Goal: Complete application form: Complete application form

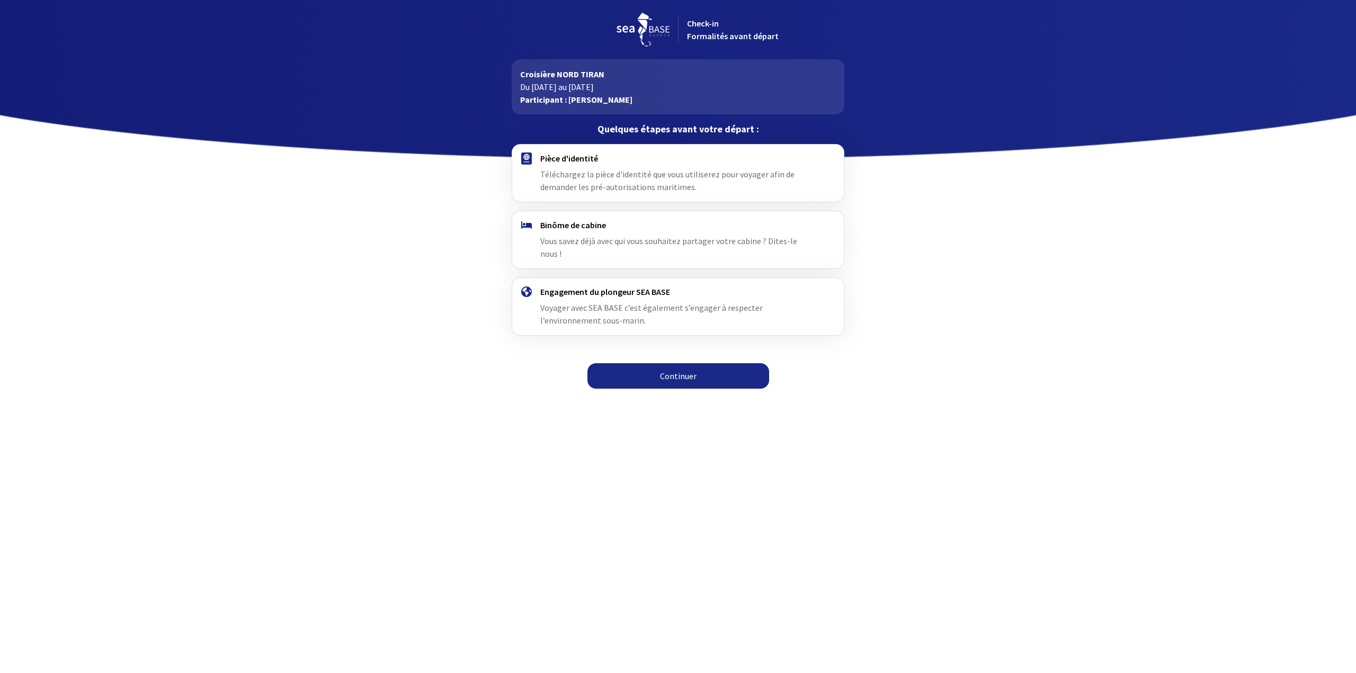
click at [575, 237] on span "Vous savez déjà avec qui vous souhaitez partager votre cabine ? Dites-le nous !" at bounding box center [668, 247] width 257 height 23
click at [682, 363] on link "Continuer" at bounding box center [678, 375] width 182 height 25
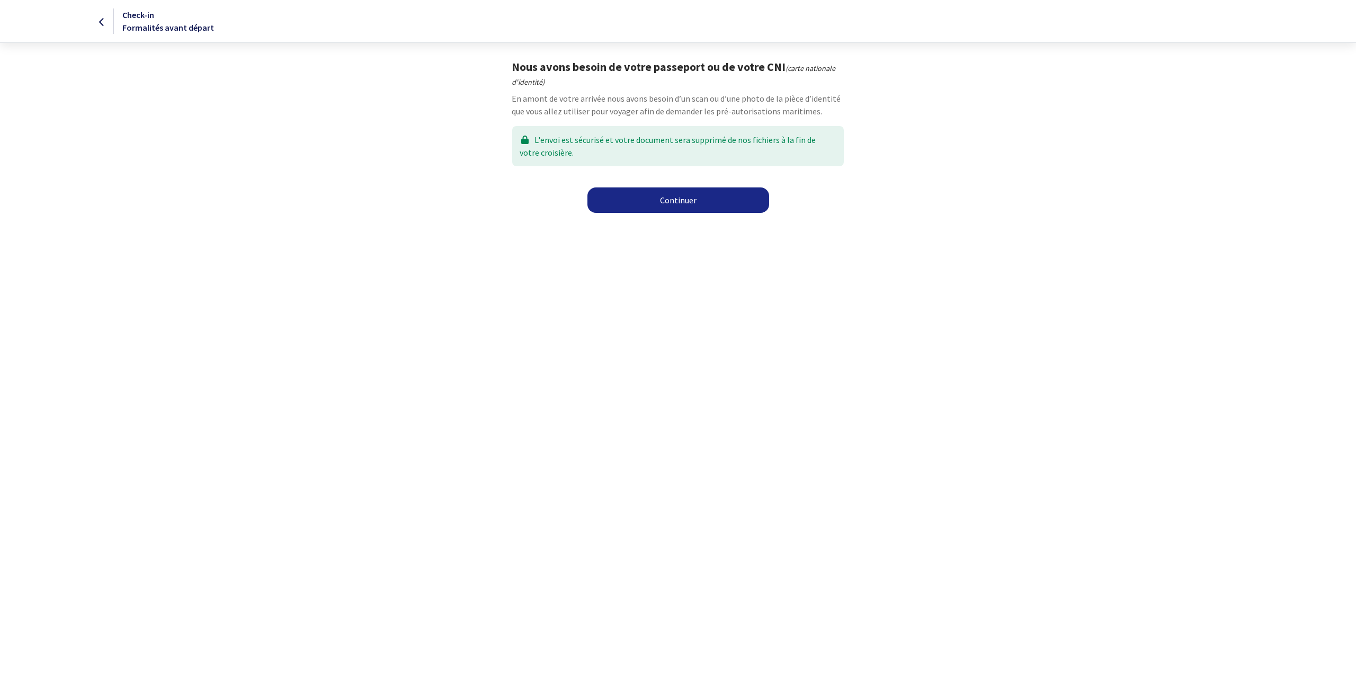
click at [683, 201] on link "Continuer" at bounding box center [678, 199] width 182 height 25
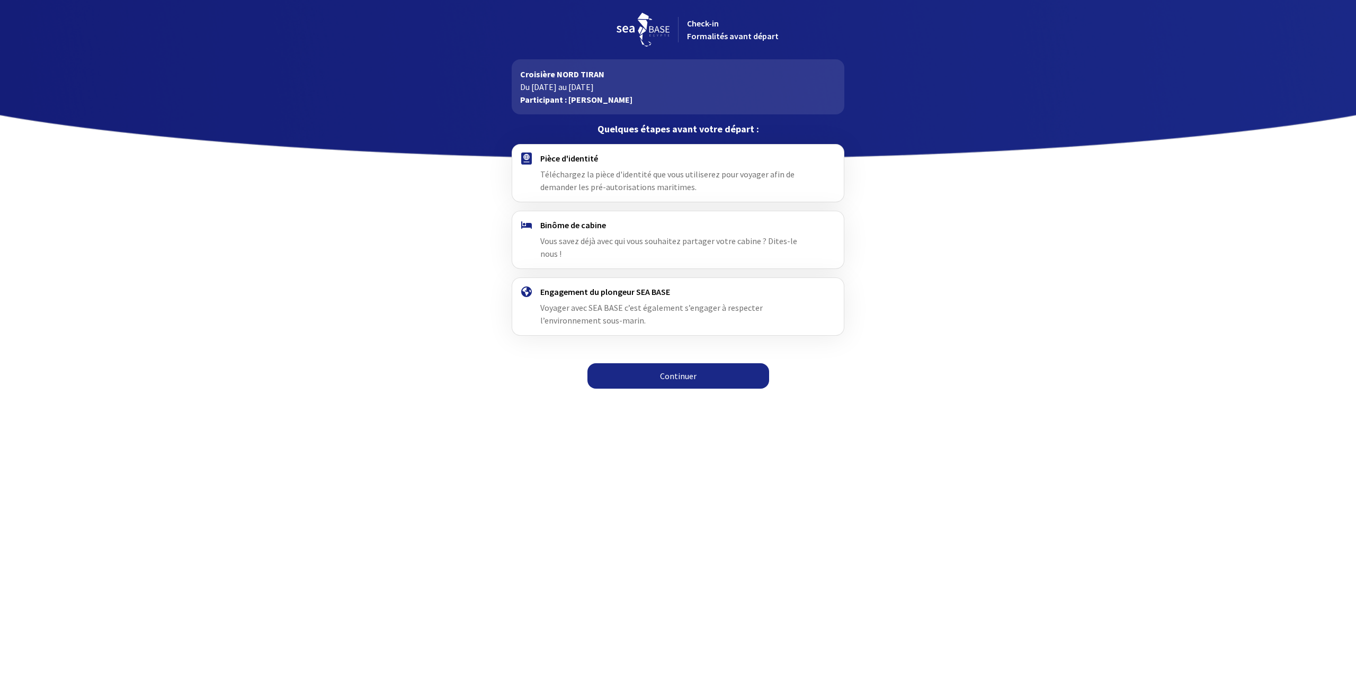
click at [680, 367] on link "Continuer" at bounding box center [678, 375] width 182 height 25
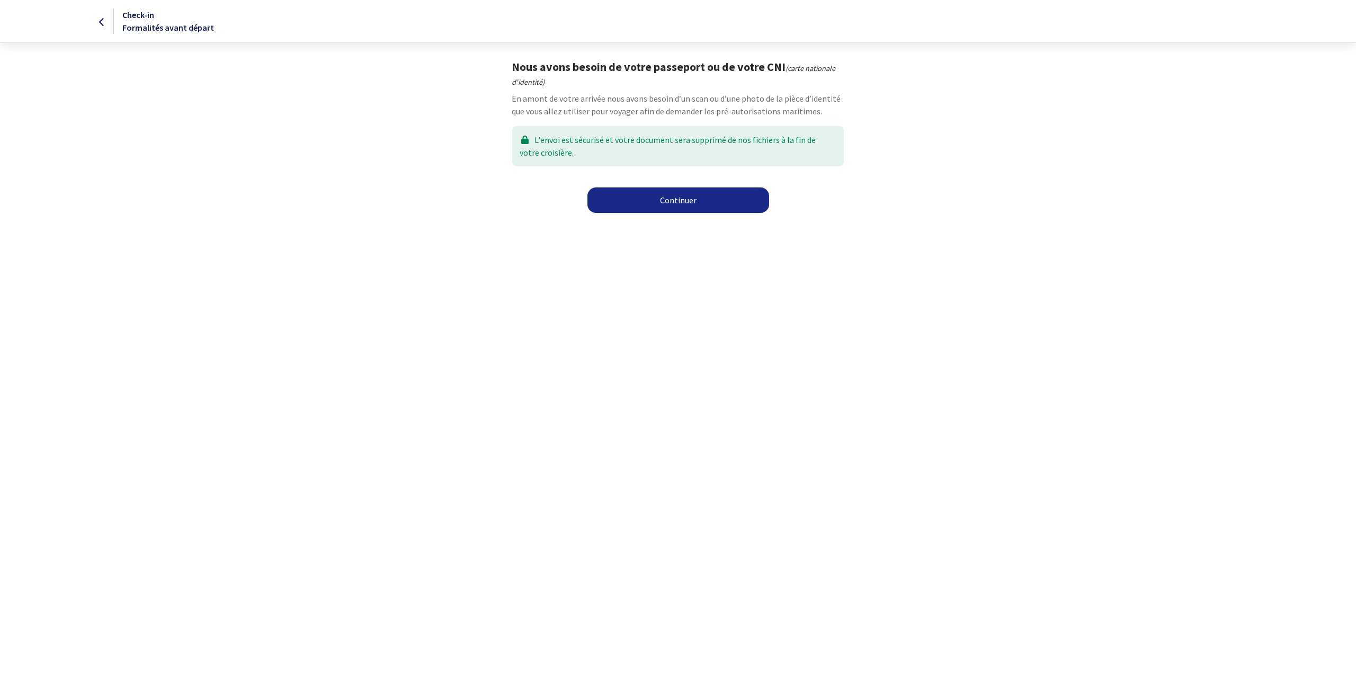
click at [658, 205] on link "Continuer" at bounding box center [678, 199] width 182 height 25
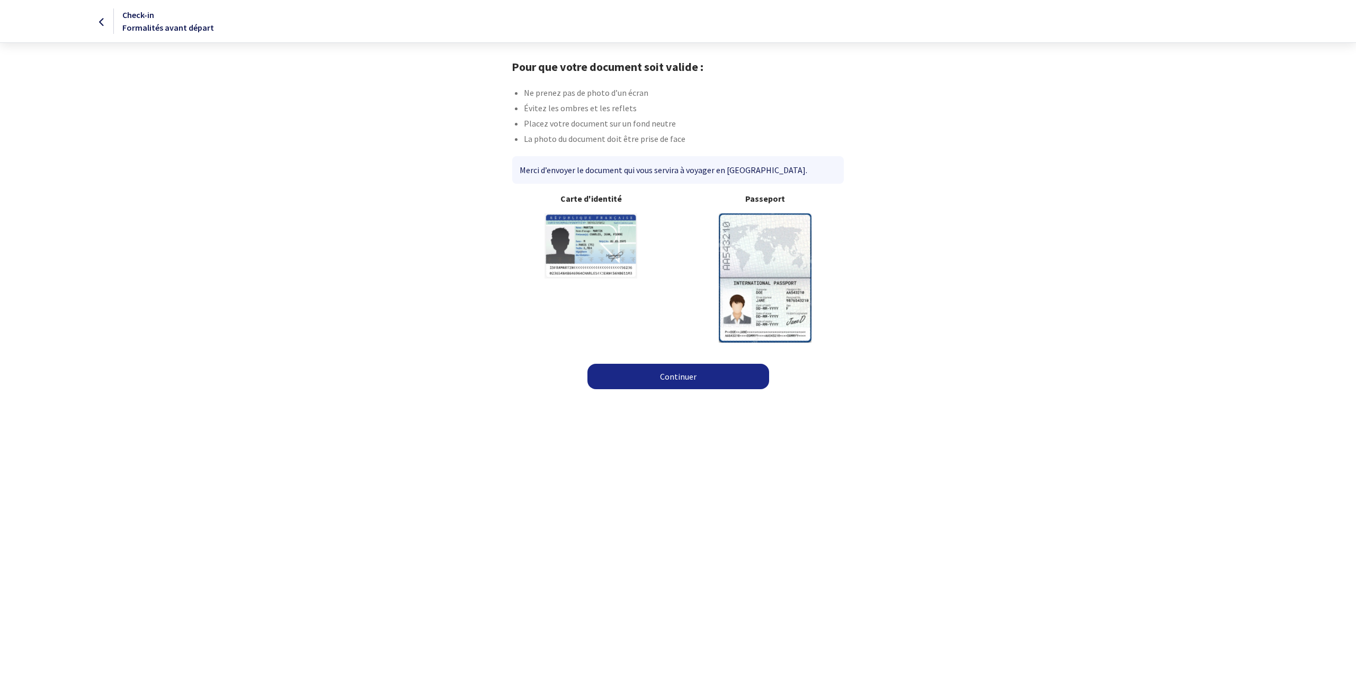
click at [687, 377] on link "Continuer" at bounding box center [678, 376] width 182 height 25
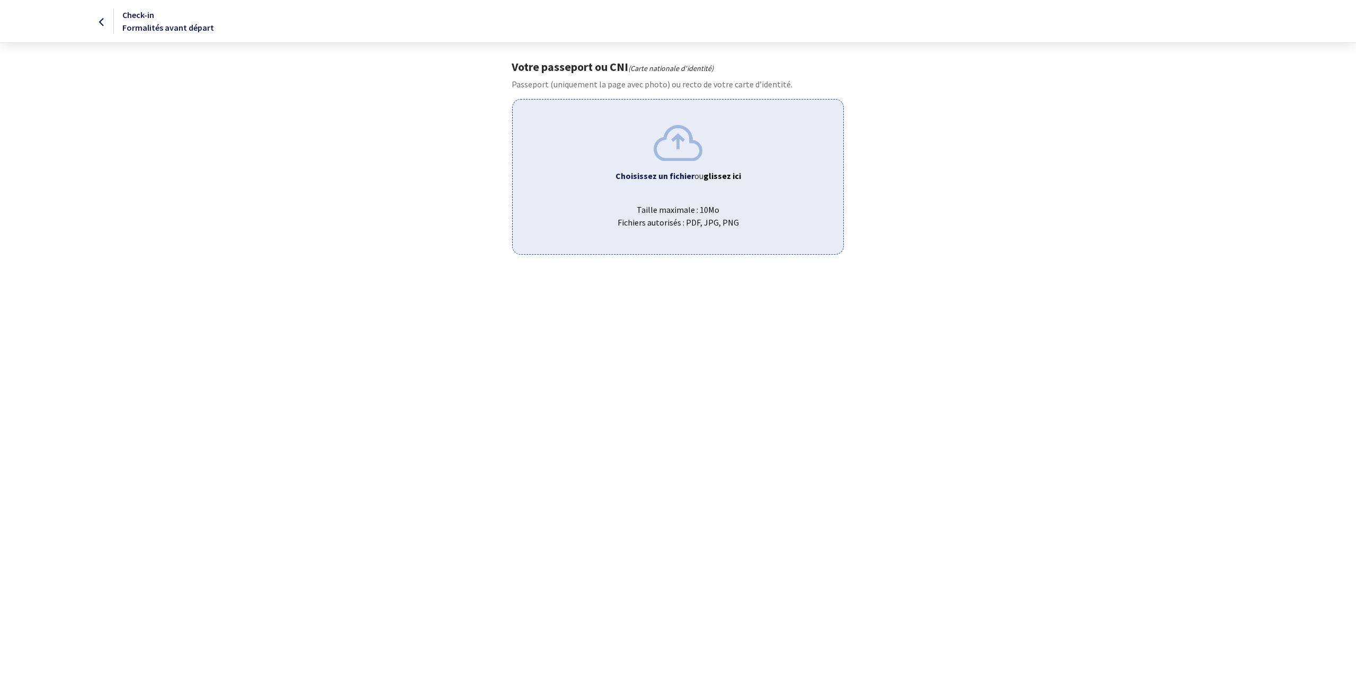
click at [681, 161] on div "Choisissez un fichier ou glissez ici Taille maximale : 10Mo Fichiers autorisés …" at bounding box center [677, 176] width 331 height 155
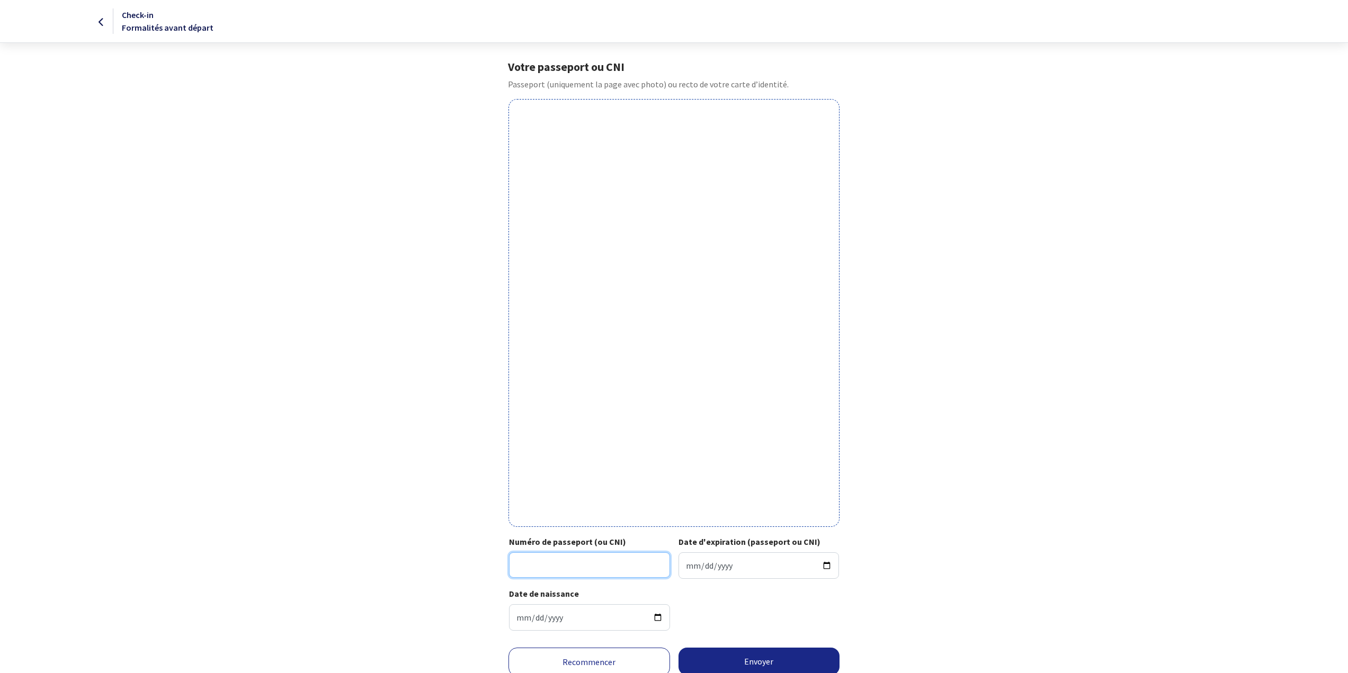
click at [541, 568] on input "Numéro de passeport (ou CNI)" at bounding box center [589, 564] width 161 height 25
type input "21AD924968"
click at [828, 562] on input "Date d'expiration (passeport ou CNI)" at bounding box center [758, 565] width 161 height 26
click at [699, 561] on input "Date d'expiration (passeport ou CNI)" at bounding box center [758, 565] width 161 height 26
click at [688, 563] on input "Date d'expiration (passeport ou CNI)" at bounding box center [758, 565] width 161 height 26
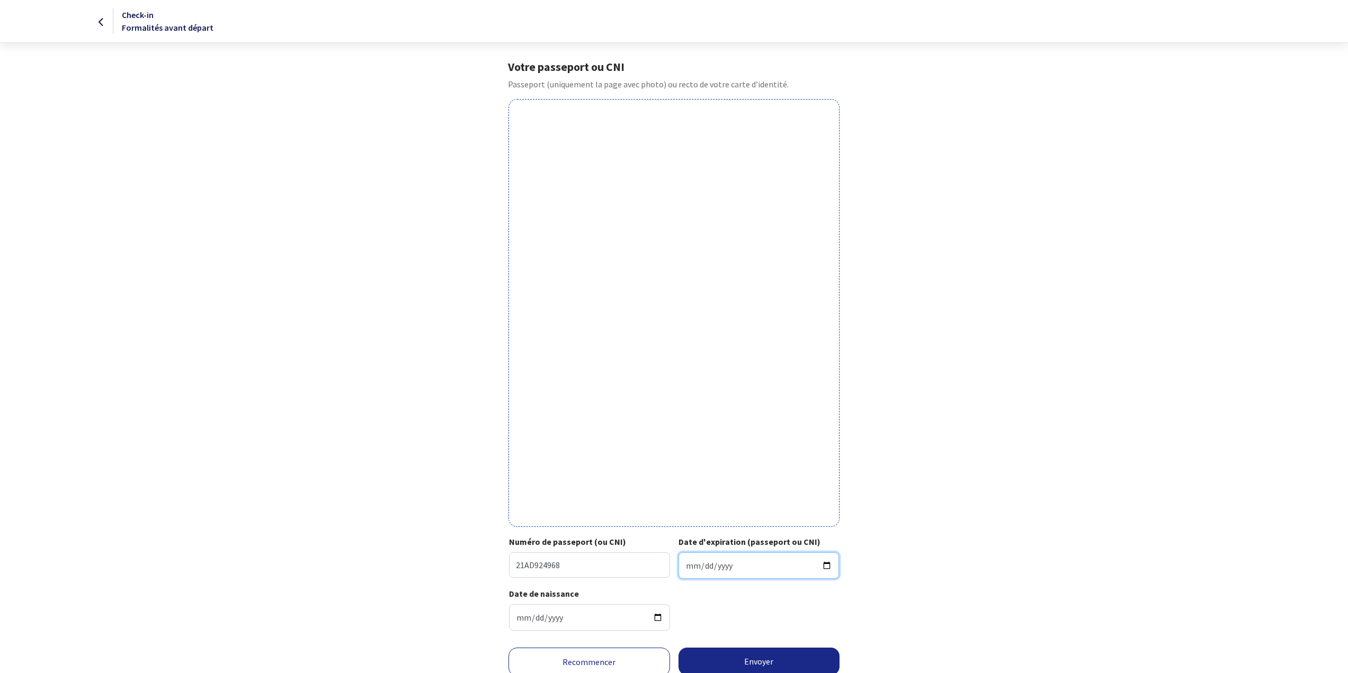
type input "2031-03-31"
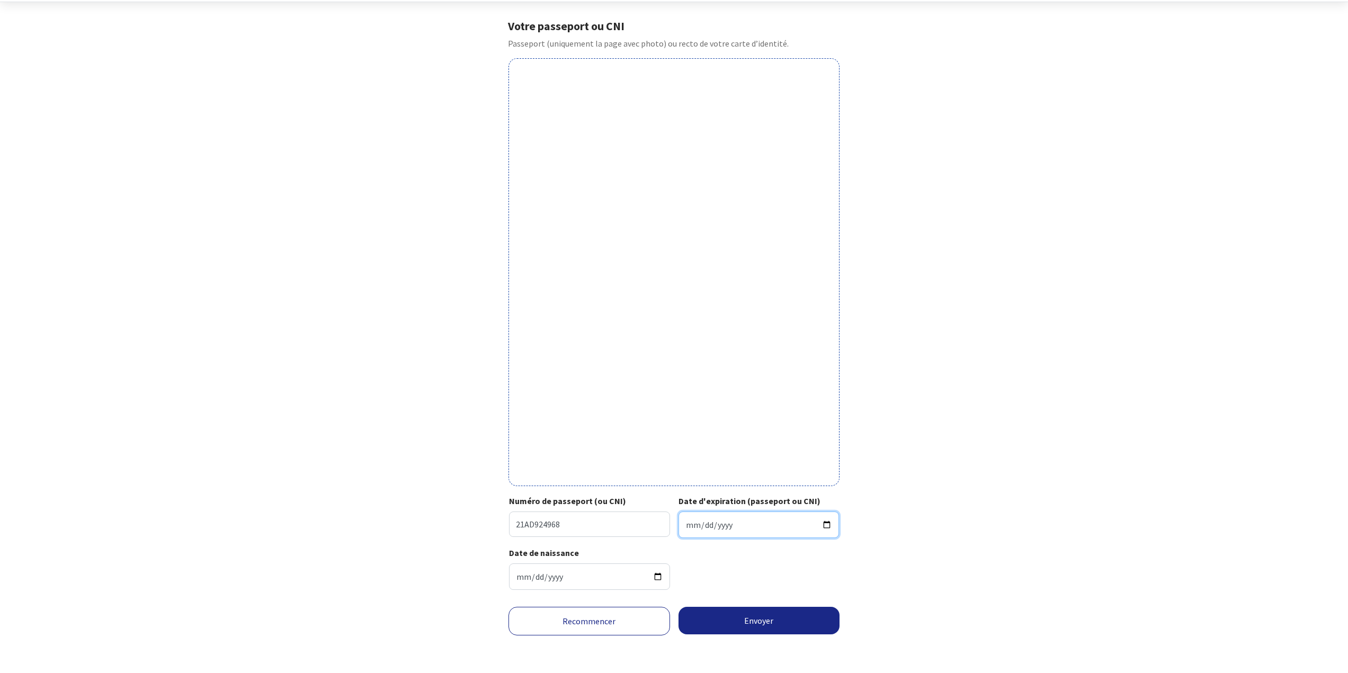
scroll to position [41, 0]
click at [756, 580] on div "Date de naissance 1966-12-06" at bounding box center [674, 572] width 330 height 52
click at [746, 621] on button "Envoyer" at bounding box center [759, 620] width 162 height 28
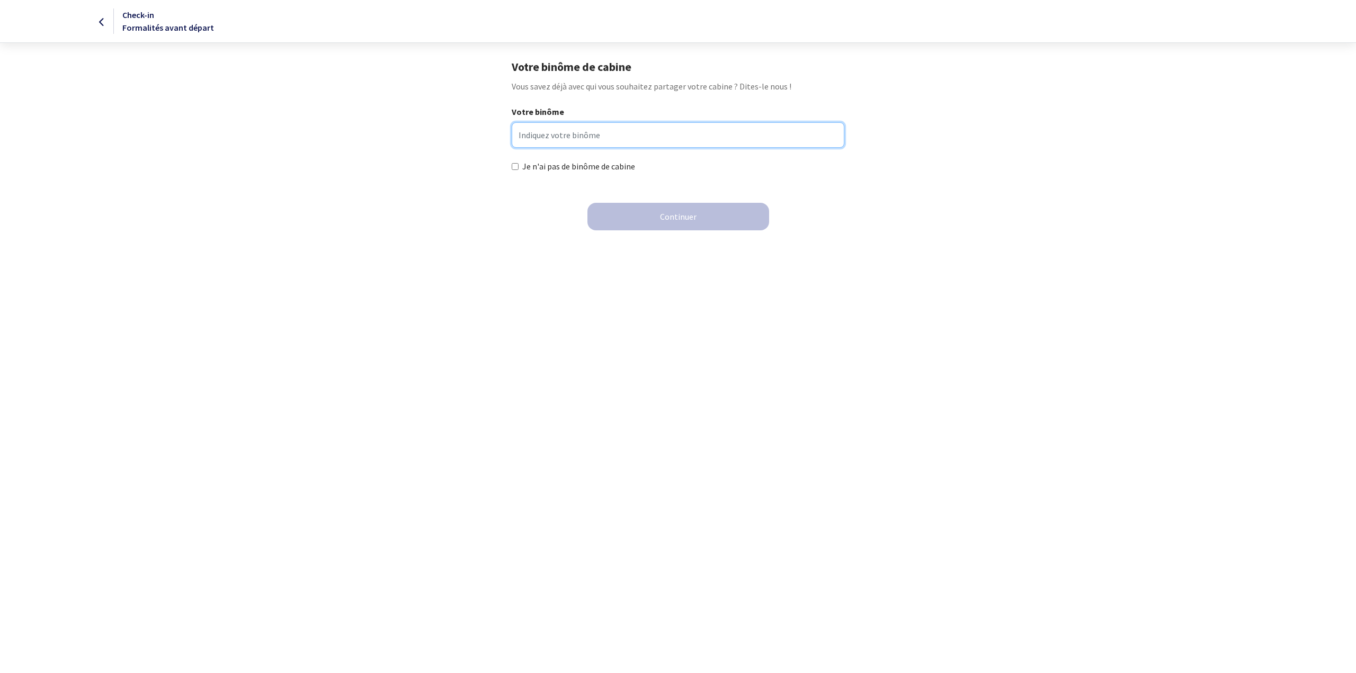
click at [533, 131] on input "Votre binôme" at bounding box center [678, 134] width 332 height 25
type input "MUNIER LAETITIA"
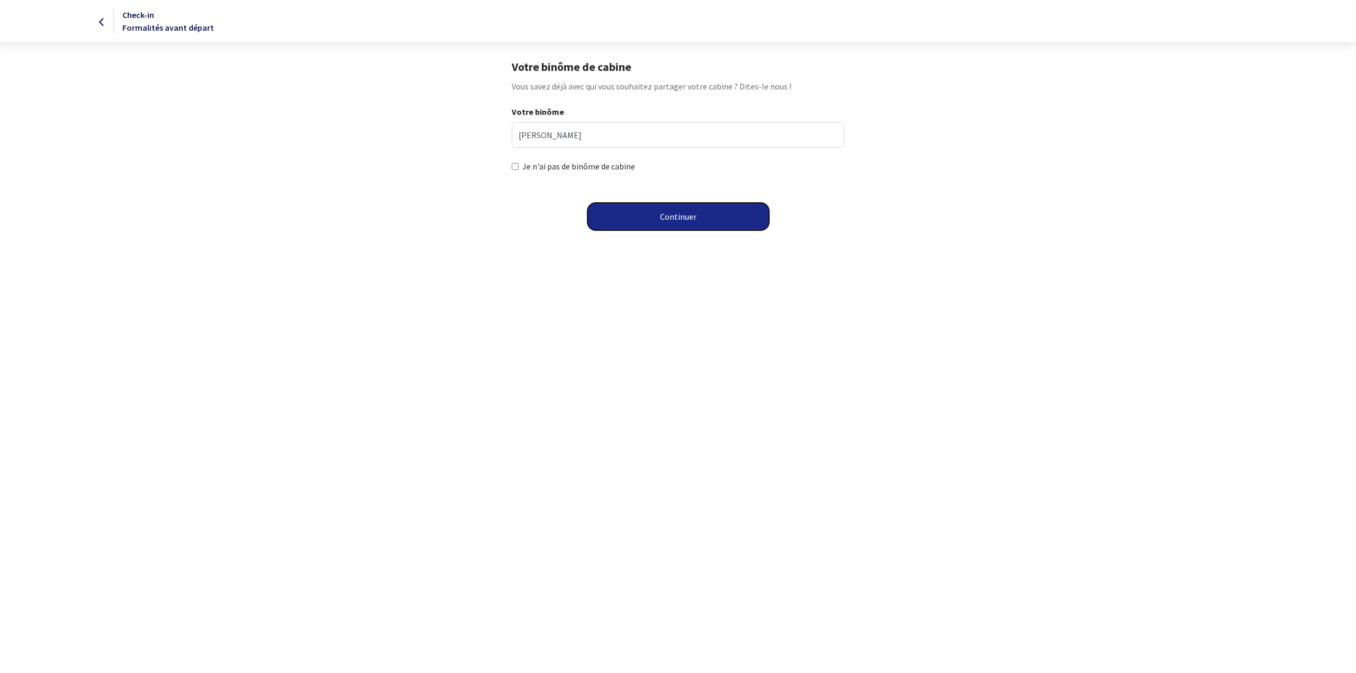
click at [666, 222] on button "Continuer" at bounding box center [678, 217] width 182 height 28
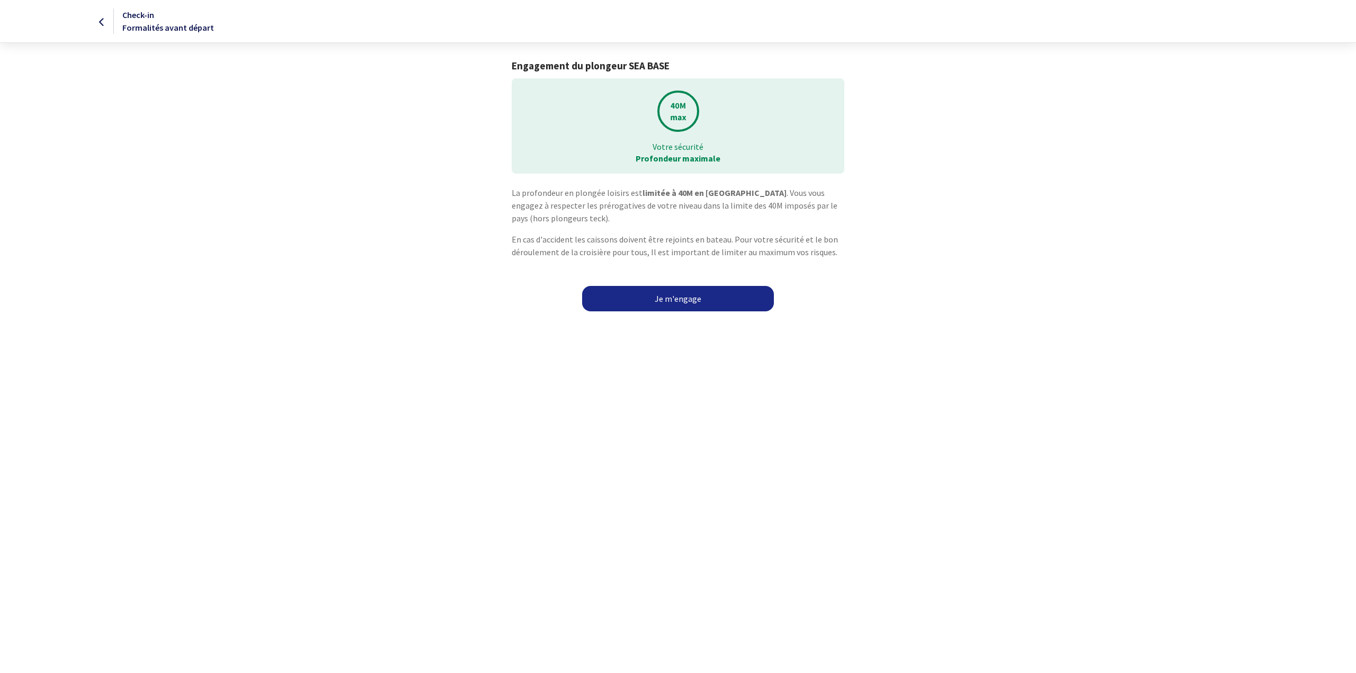
click at [694, 296] on link "Je m'engage" at bounding box center [678, 298] width 192 height 25
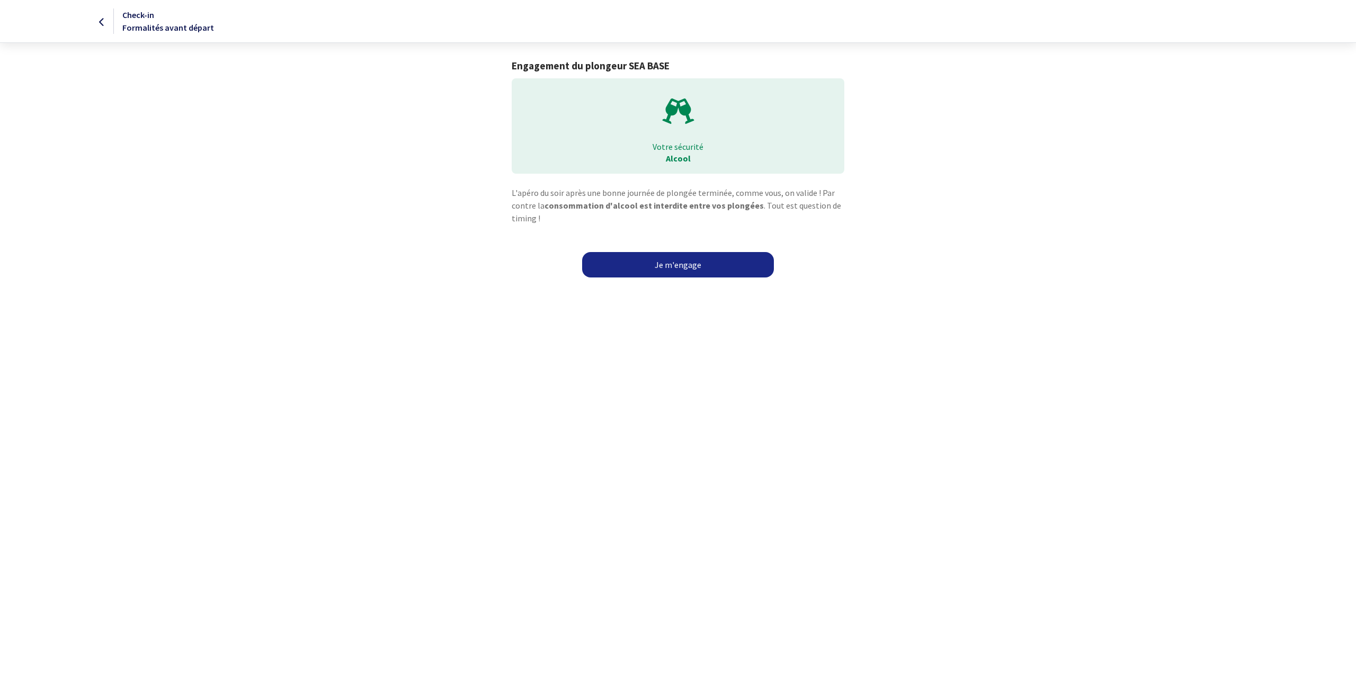
click at [679, 259] on link "Je m'engage" at bounding box center [678, 264] width 192 height 25
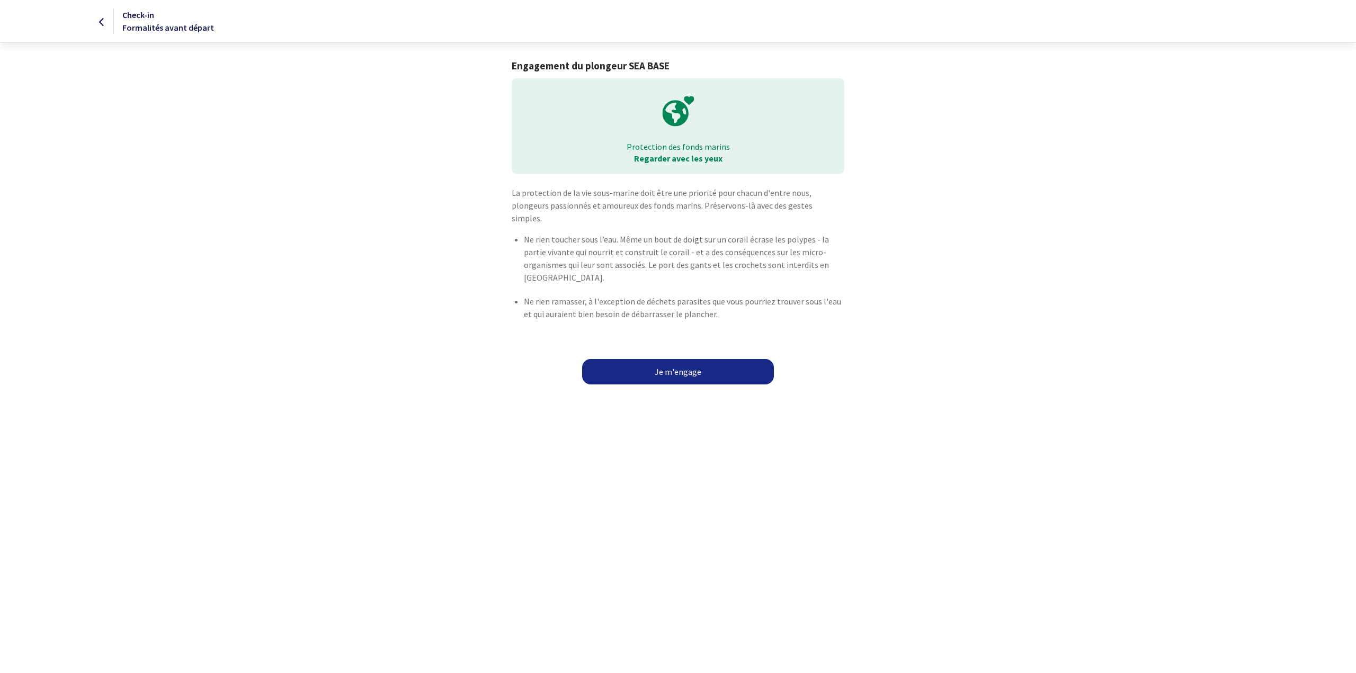
click at [682, 359] on link "Je m'engage" at bounding box center [678, 371] width 192 height 25
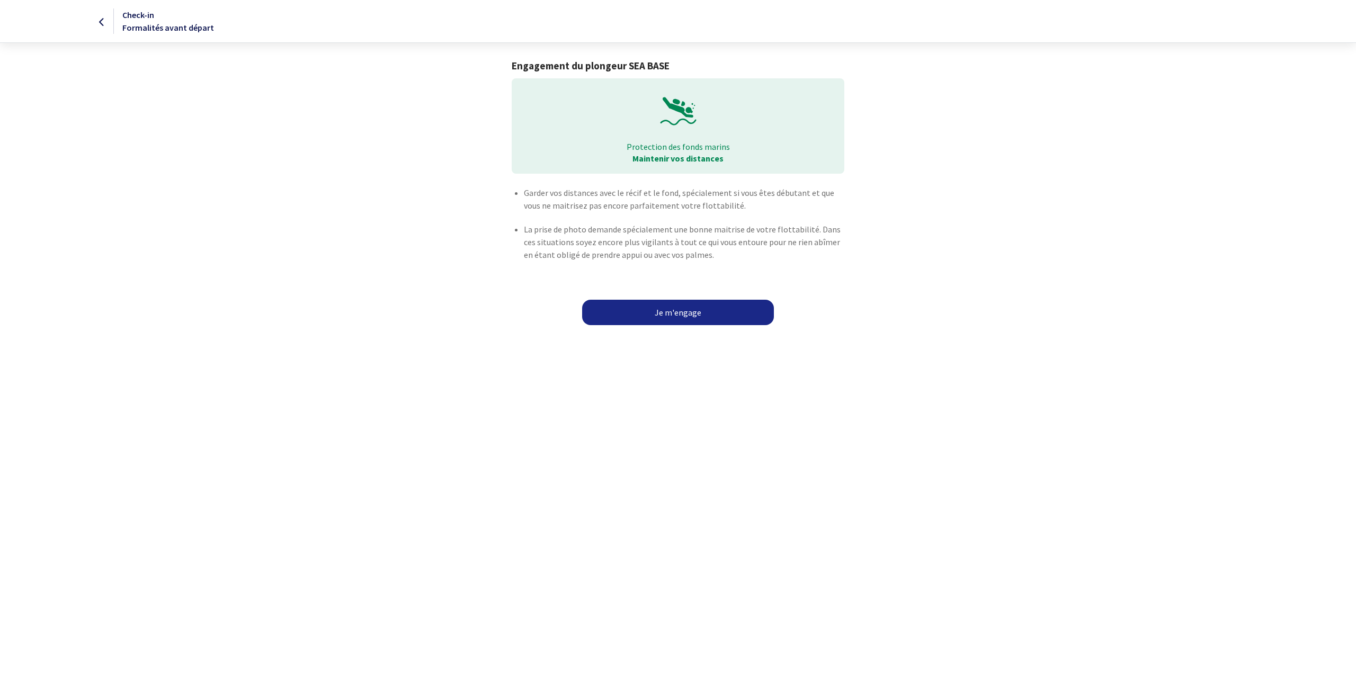
click at [677, 317] on link "Je m'engage" at bounding box center [678, 312] width 192 height 25
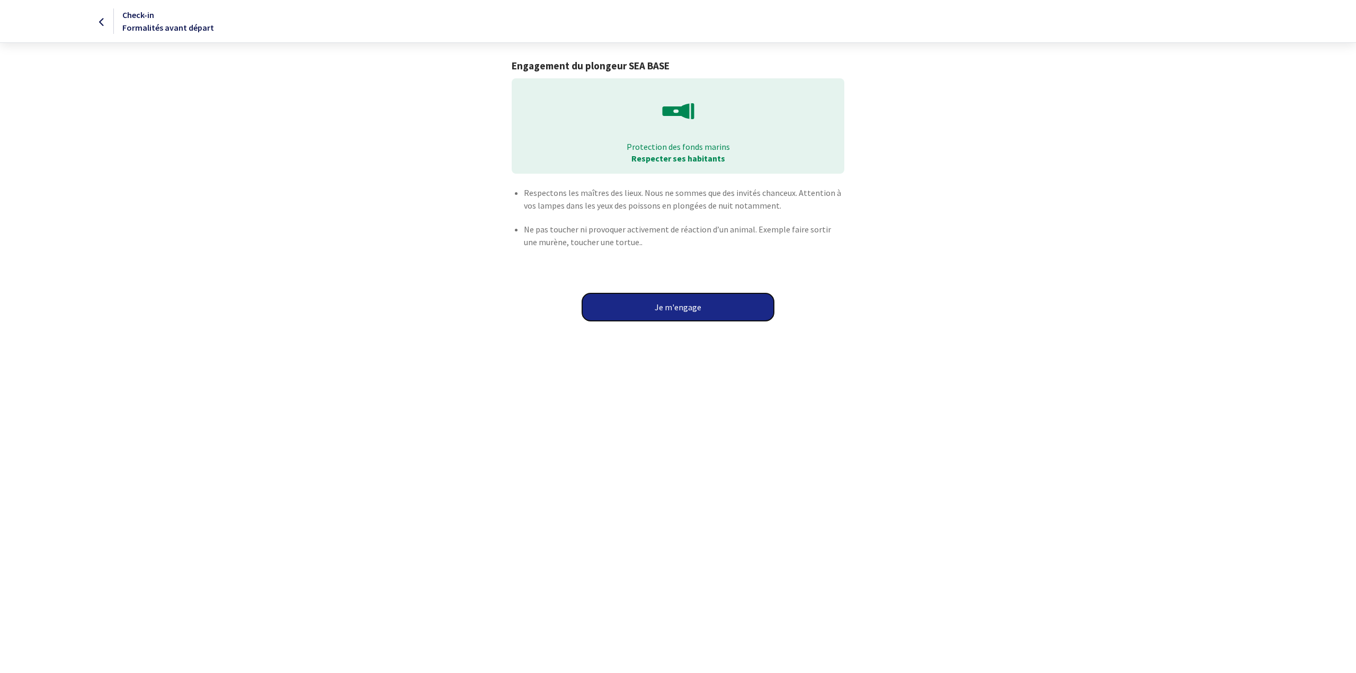
click at [677, 311] on button "Je m'engage" at bounding box center [678, 307] width 192 height 28
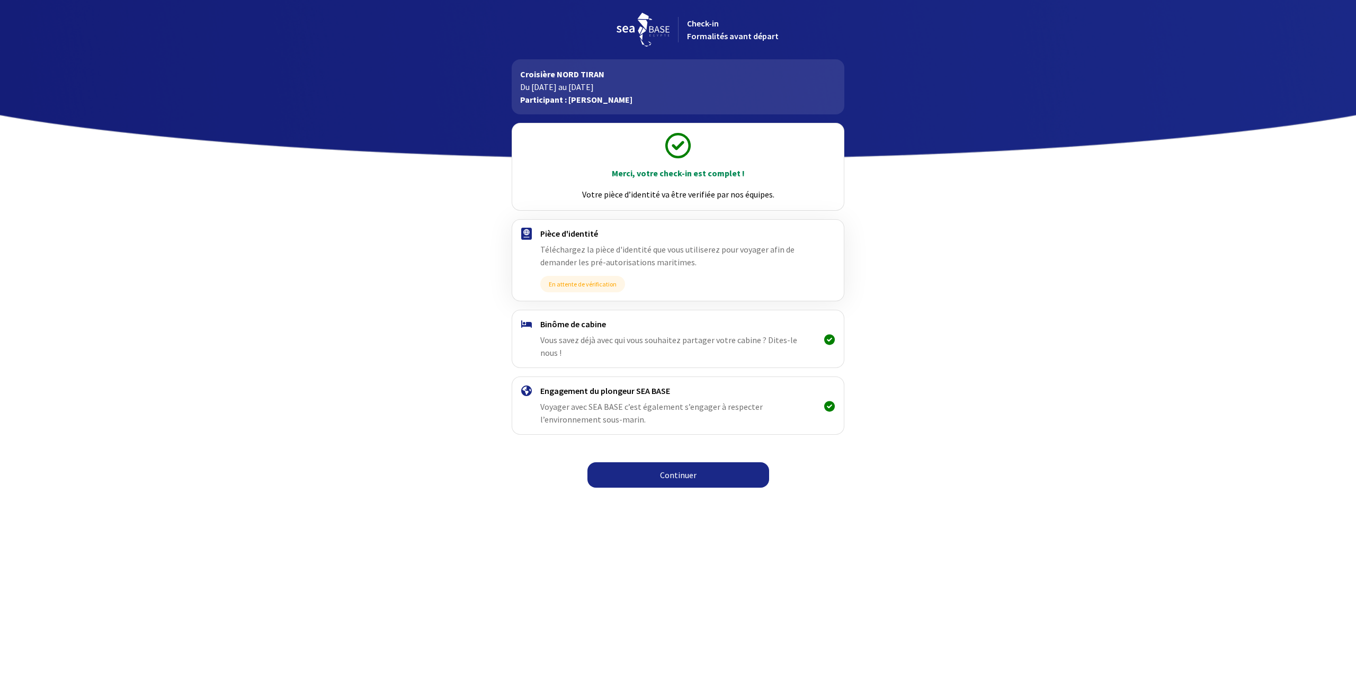
click at [678, 465] on link "Continuer" at bounding box center [678, 474] width 182 height 25
click at [684, 462] on link "Continuer" at bounding box center [678, 474] width 182 height 25
click at [679, 468] on link "Continuer" at bounding box center [678, 474] width 182 height 25
click at [682, 462] on link "Continuer" at bounding box center [678, 474] width 182 height 25
